Goal: Information Seeking & Learning: Learn about a topic

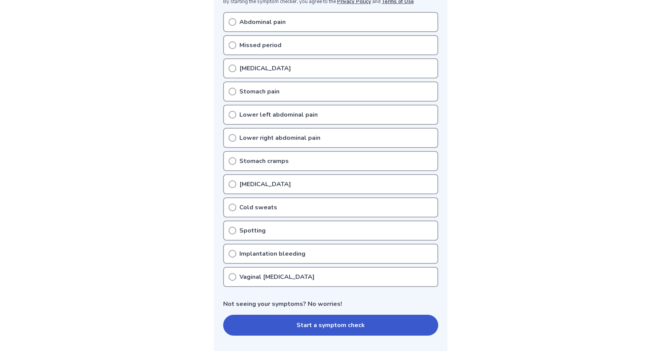
scroll to position [176, 0]
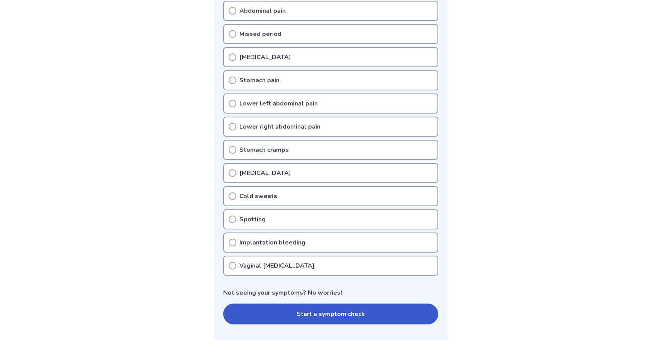
click at [235, 58] on icon at bounding box center [233, 57] width 8 height 8
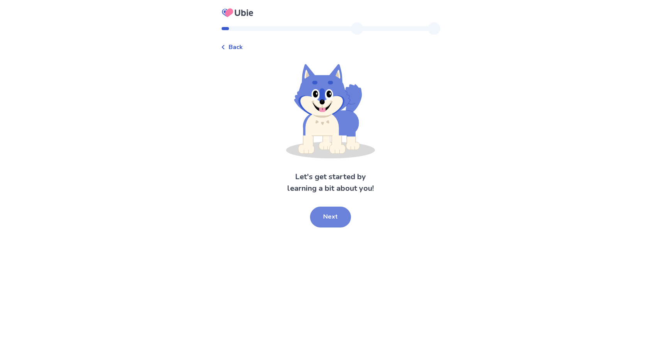
click at [329, 219] on button "Next" at bounding box center [330, 217] width 41 height 21
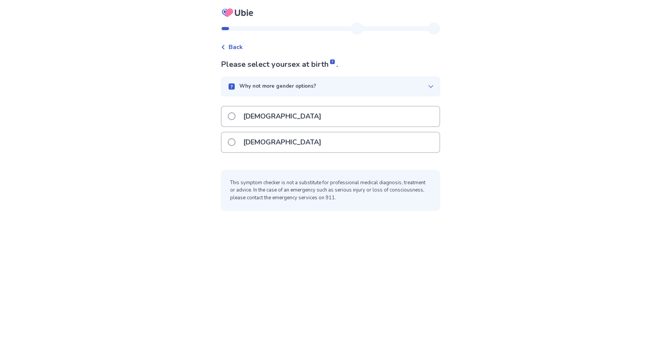
click at [280, 140] on div "[DEMOGRAPHIC_DATA]" at bounding box center [331, 143] width 218 height 20
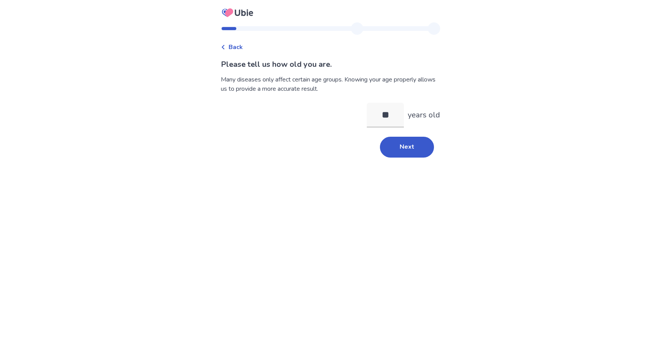
type input "**"
click at [401, 164] on div "Back Please tell us how old you are. Many diseases only affect certain age grou…" at bounding box center [331, 93] width 232 height 142
click at [402, 147] on button "Next" at bounding box center [407, 147] width 54 height 21
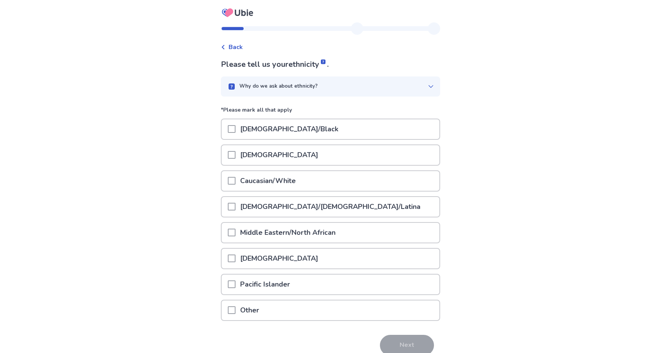
click at [262, 311] on p "Other" at bounding box center [250, 311] width 28 height 20
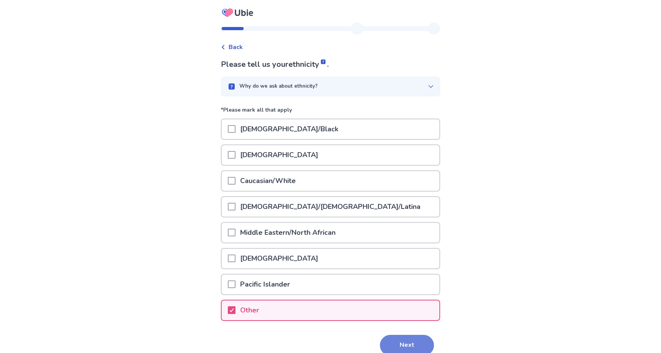
click at [388, 337] on button "Next" at bounding box center [407, 345] width 54 height 21
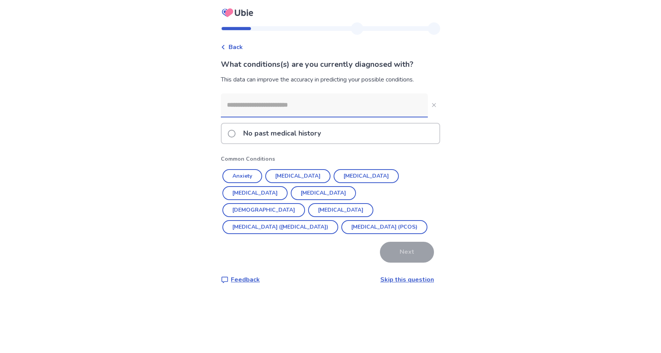
click at [400, 277] on link "Skip this question" at bounding box center [408, 279] width 54 height 9
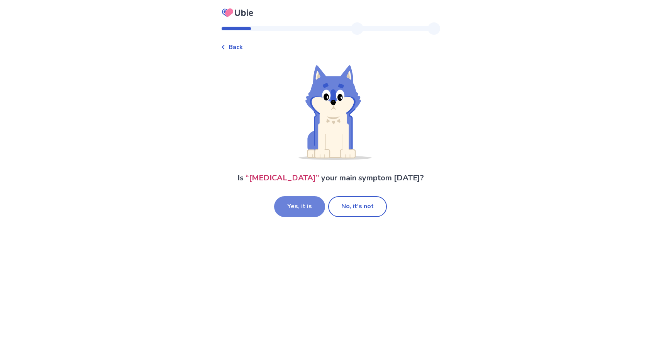
click at [308, 207] on button "Yes, it is" at bounding box center [299, 206] width 51 height 21
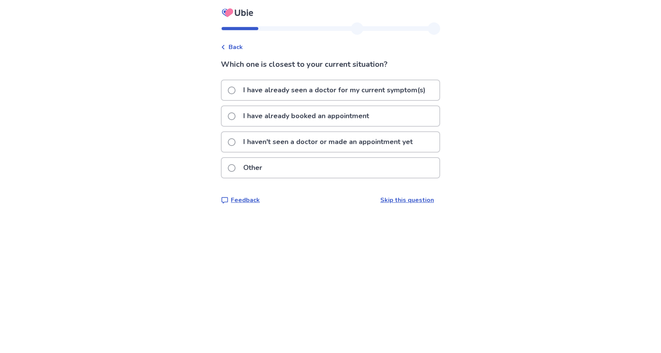
click at [318, 119] on p "I have already booked an appointment" at bounding box center [306, 116] width 135 height 20
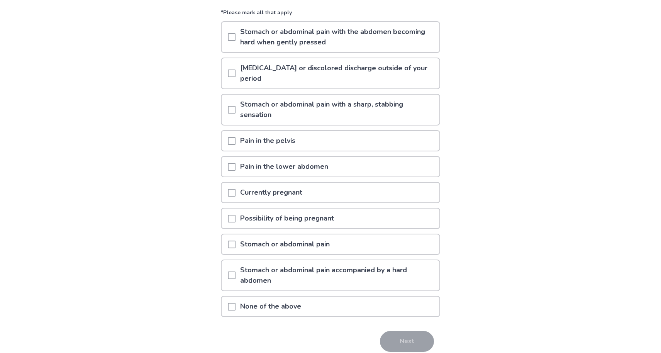
scroll to position [83, 0]
click at [321, 191] on div "Currently pregnant" at bounding box center [331, 192] width 218 height 20
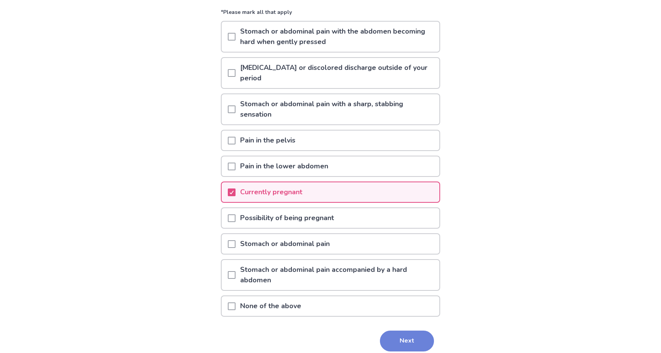
click at [392, 340] on button "Next" at bounding box center [407, 341] width 54 height 21
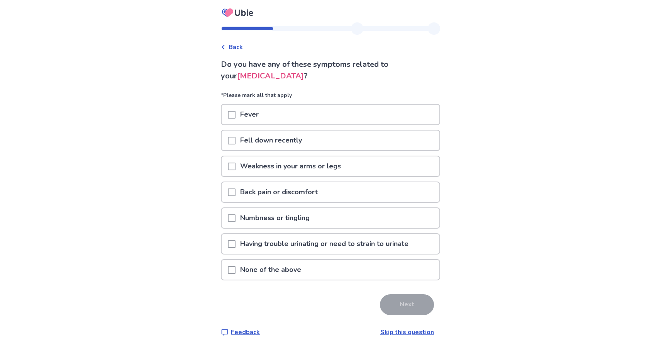
click at [325, 273] on div "None of the above" at bounding box center [331, 270] width 218 height 20
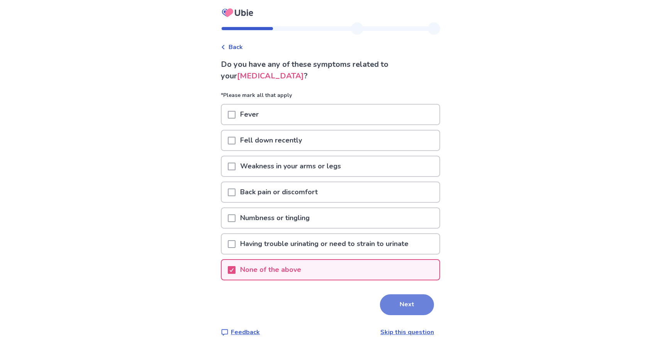
click at [393, 304] on button "Next" at bounding box center [407, 304] width 54 height 21
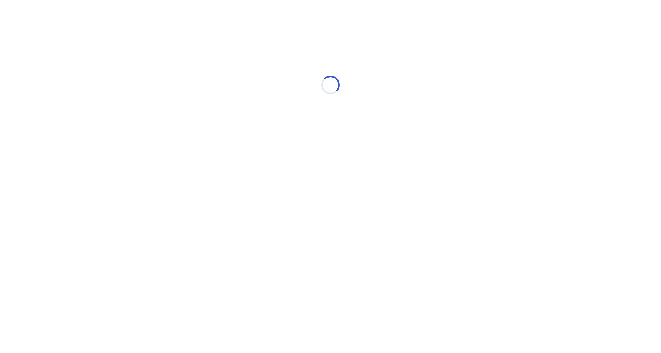
select select "*"
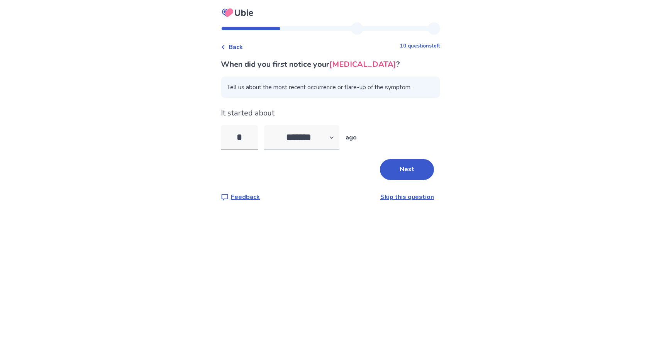
type input "*"
select select "*"
click at [425, 175] on button "Next" at bounding box center [407, 169] width 54 height 21
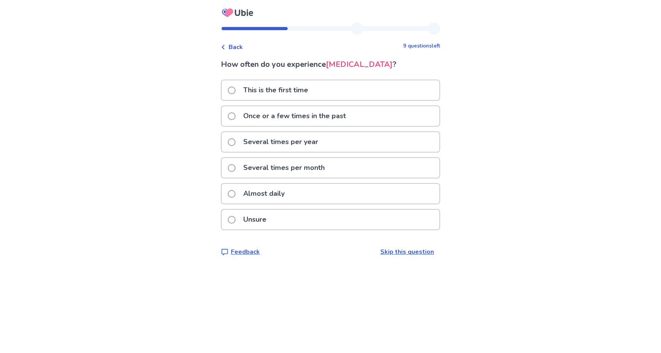
click at [241, 97] on label "This is the first time" at bounding box center [270, 90] width 85 height 20
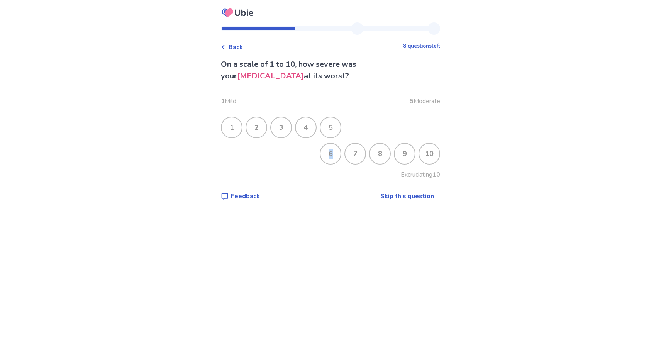
click at [326, 149] on div "6" at bounding box center [331, 154] width 20 height 20
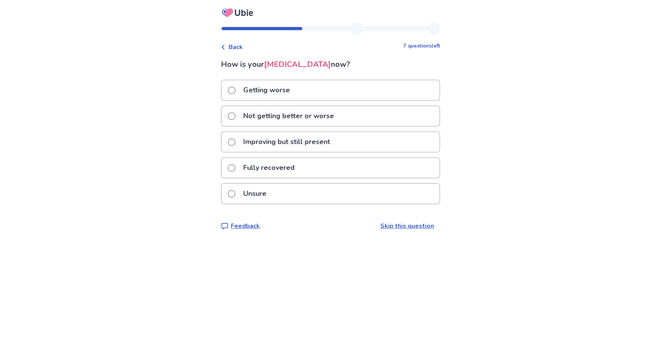
click at [285, 122] on p "Not getting better or worse" at bounding box center [289, 116] width 100 height 20
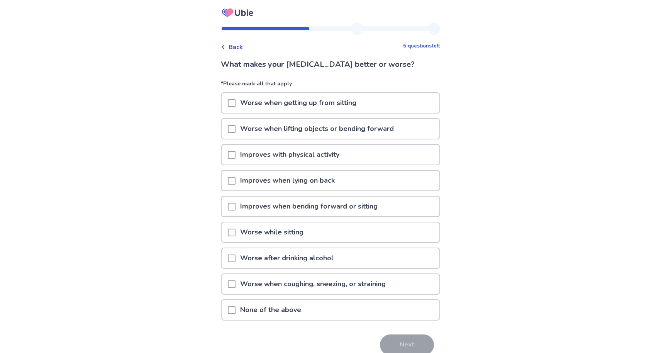
scroll to position [31, 0]
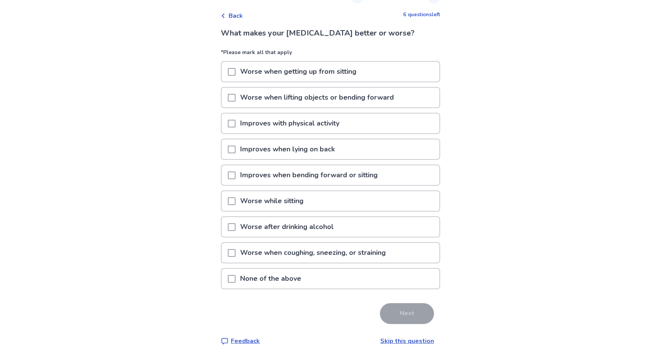
click at [301, 153] on p "Improves when lying on back" at bounding box center [288, 149] width 104 height 20
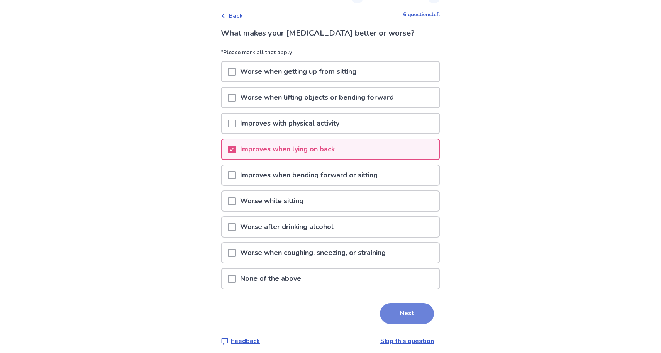
click at [415, 316] on button "Next" at bounding box center [407, 313] width 54 height 21
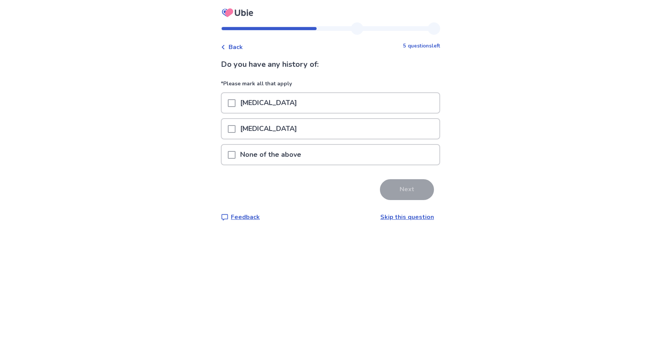
click at [276, 162] on p "None of the above" at bounding box center [271, 155] width 70 height 20
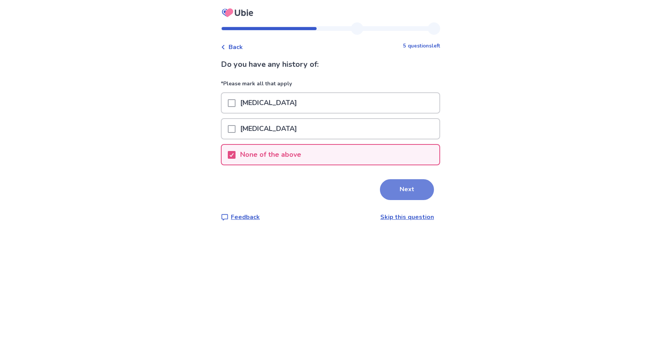
click at [399, 189] on button "Next" at bounding box center [407, 189] width 54 height 21
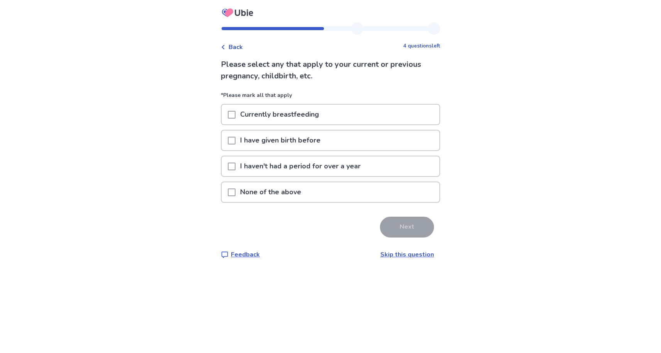
click at [320, 145] on p "I have given birth before" at bounding box center [281, 141] width 90 height 20
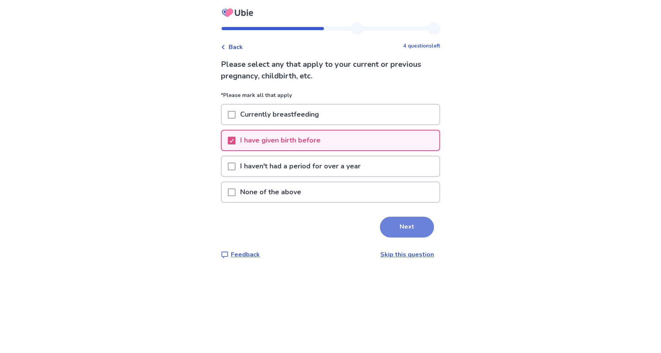
click at [415, 235] on button "Next" at bounding box center [407, 227] width 54 height 21
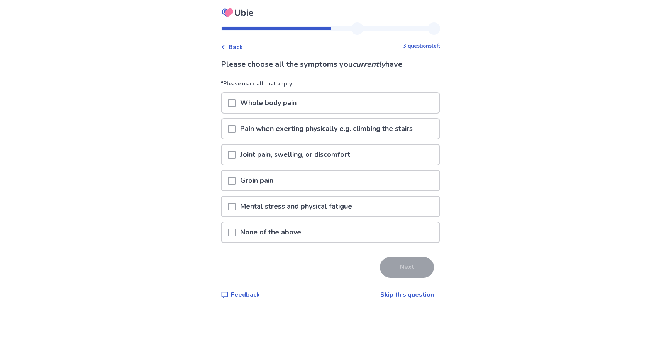
click at [345, 231] on div "None of the above" at bounding box center [331, 233] width 218 height 20
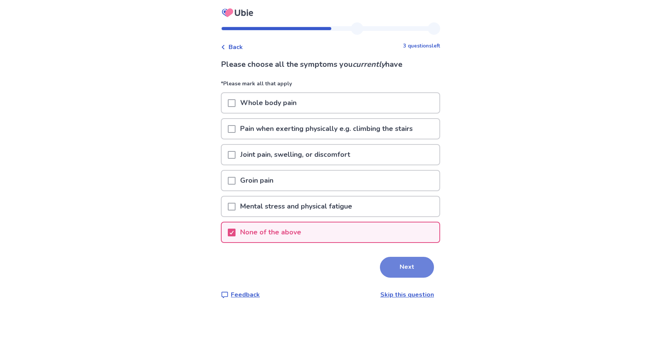
click at [412, 265] on button "Next" at bounding box center [407, 267] width 54 height 21
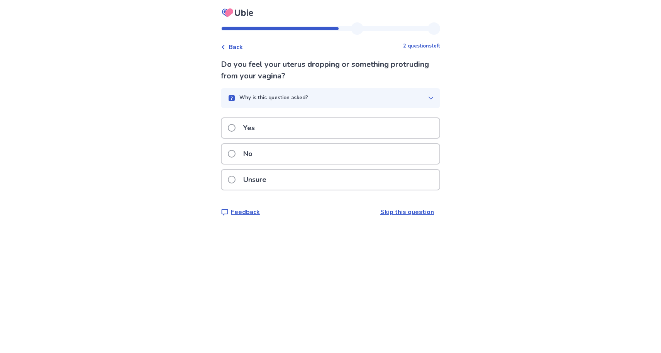
click at [318, 151] on div "No" at bounding box center [331, 154] width 218 height 20
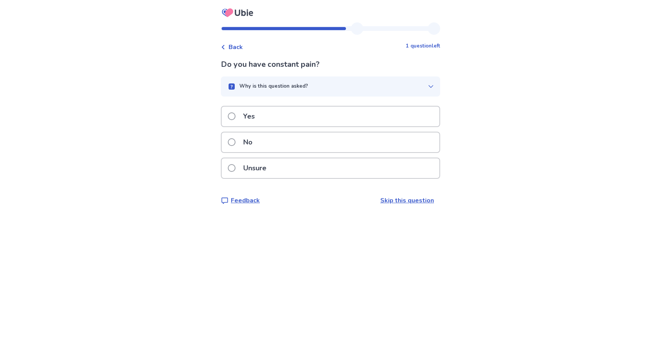
click at [334, 107] on div "Yes" at bounding box center [331, 117] width 218 height 20
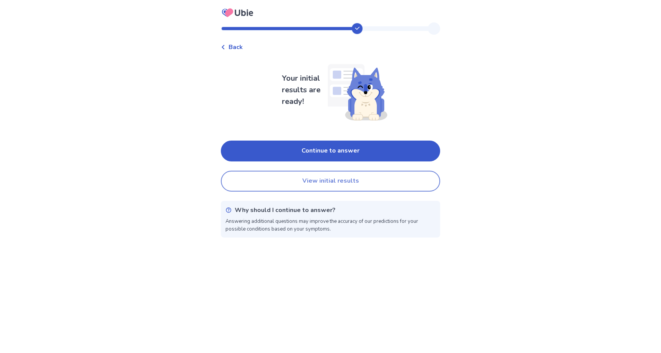
click at [364, 184] on button "View initial results" at bounding box center [330, 181] width 219 height 21
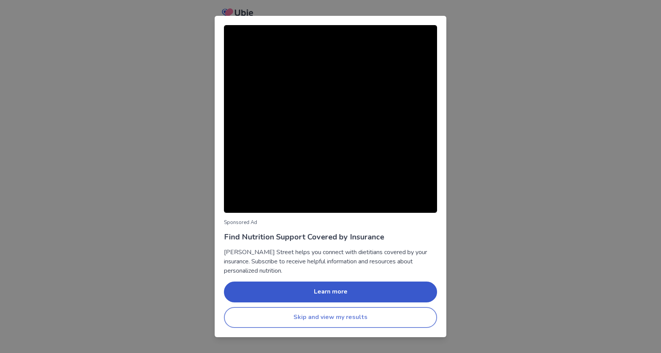
click at [381, 320] on button "Skip and view my results" at bounding box center [330, 317] width 213 height 21
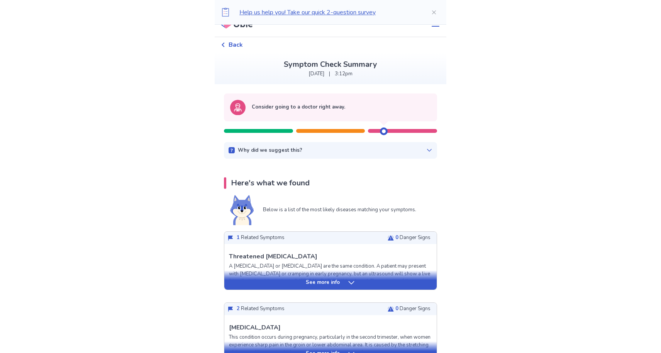
scroll to position [18, 0]
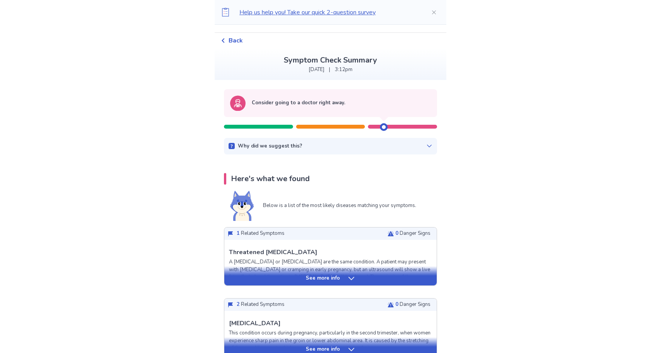
click at [351, 277] on icon at bounding box center [352, 279] width 8 height 8
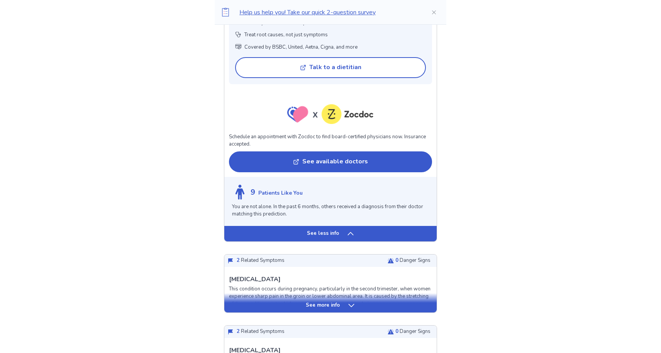
scroll to position [712, 0]
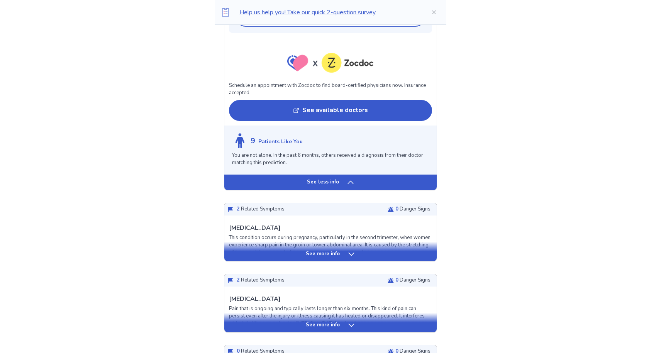
click at [349, 250] on icon at bounding box center [352, 254] width 8 height 8
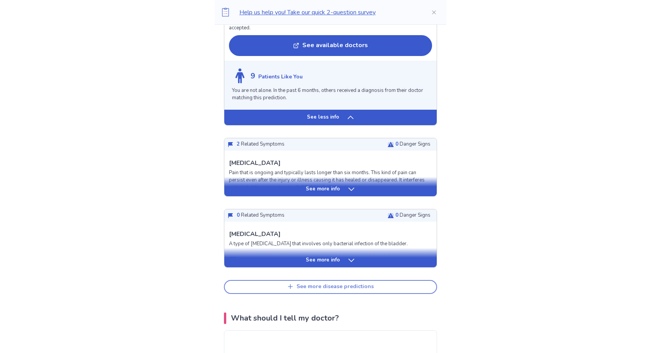
scroll to position [1419, 0]
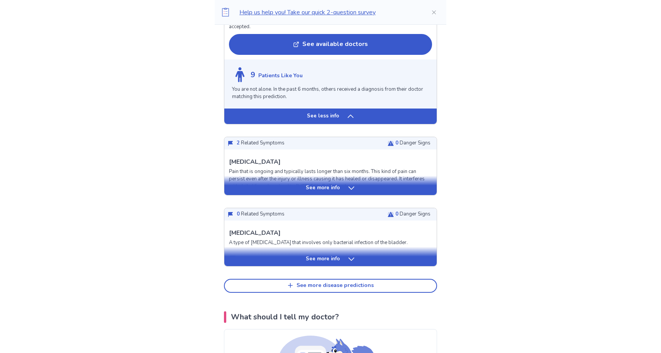
click at [338, 191] on p "See more info" at bounding box center [323, 188] width 34 height 8
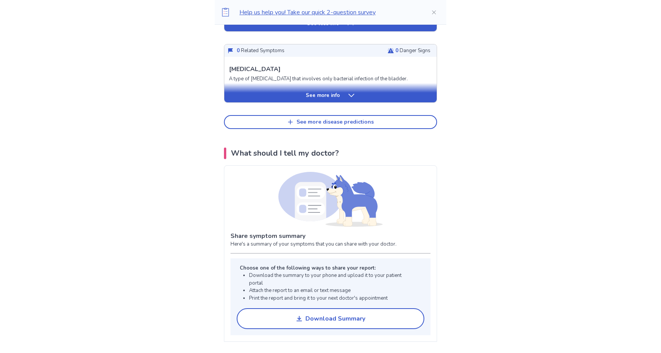
scroll to position [2051, 0]
